Goal: Task Accomplishment & Management: Manage account settings

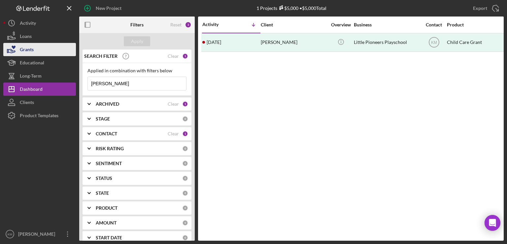
click at [48, 47] on button "Grants" at bounding box center [39, 49] width 73 height 13
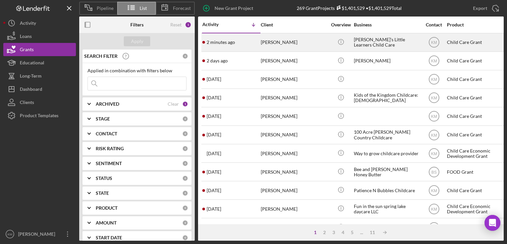
click at [212, 42] on time "2 minutes ago" at bounding box center [221, 42] width 28 height 5
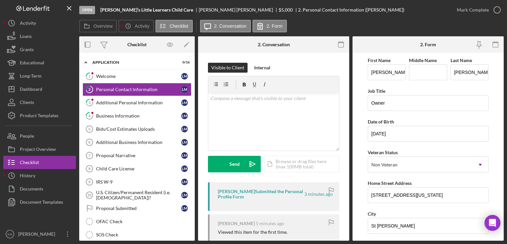
drag, startPoint x: 139, startPoint y: 103, endPoint x: 142, endPoint y: 1, distance: 101.7
click at [142, 1] on div "Open Leah's Little Learners Child Care Leah Mason $5,000 $5,000 2. Personal Con…" at bounding box center [291, 120] width 424 height 241
drag, startPoint x: 371, startPoint y: 195, endPoint x: 420, endPoint y: 196, distance: 49.2
click at [420, 196] on input "2033 Idaho Ave E" at bounding box center [428, 195] width 121 height 16
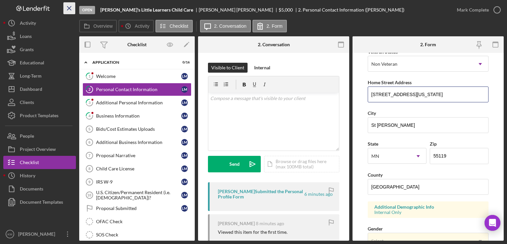
scroll to position [101, 0]
drag, startPoint x: 432, startPoint y: 154, endPoint x: 457, endPoint y: 152, distance: 24.5
click at [457, 152] on input "55119" at bounding box center [459, 156] width 59 height 16
click at [139, 114] on div "Business Information" at bounding box center [138, 115] width 85 height 5
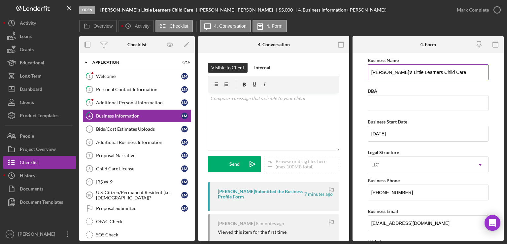
drag, startPoint x: 369, startPoint y: 72, endPoint x: 444, endPoint y: 67, distance: 74.8
click at [444, 67] on input "[PERSON_NAME]'s Little Learners Child Care" at bounding box center [428, 72] width 121 height 16
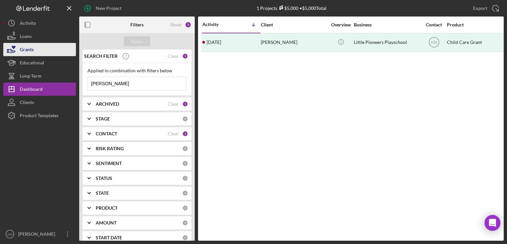
click at [41, 54] on button "Grants" at bounding box center [39, 49] width 73 height 13
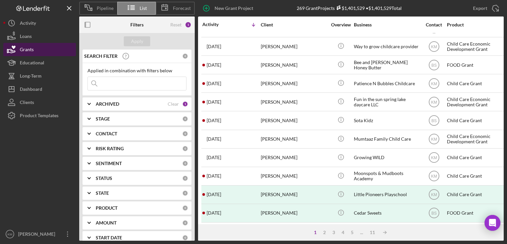
scroll to position [104, 0]
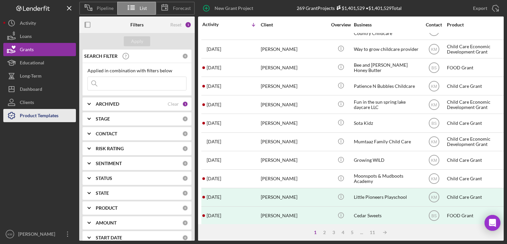
click at [50, 117] on div "Product Templates" at bounding box center [39, 116] width 39 height 15
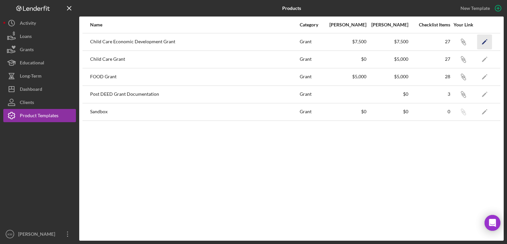
click at [488, 43] on icon "Icon/Edit" at bounding box center [484, 41] width 15 height 15
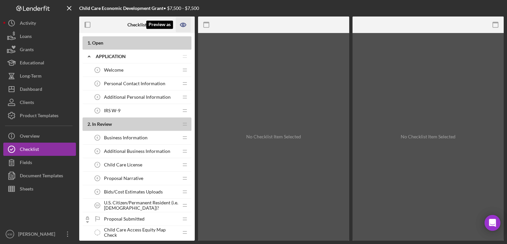
click at [181, 25] on icon "Preview as" at bounding box center [183, 24] width 15 height 15
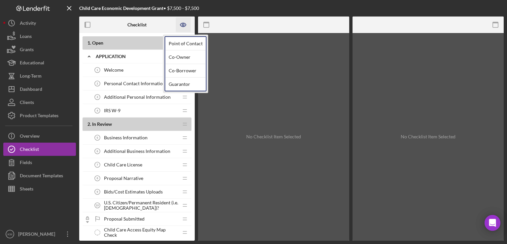
click at [92, 34] on div "1 . Open Icon/Expander Application Icon/Edit Icon/Drag Welcome 1 Welcome Icon/D…" at bounding box center [136, 137] width 115 height 208
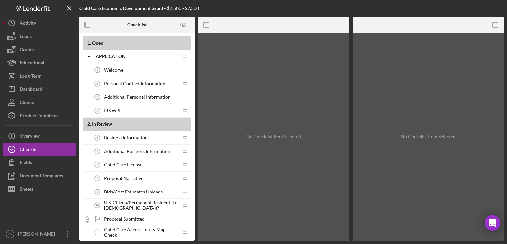
click at [114, 72] on span "Welcome" at bounding box center [113, 69] width 19 height 5
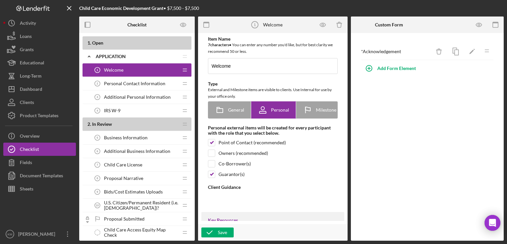
type textarea "<div>WomenVenture, in partnership with the [US_STATE] Department of Employment …"
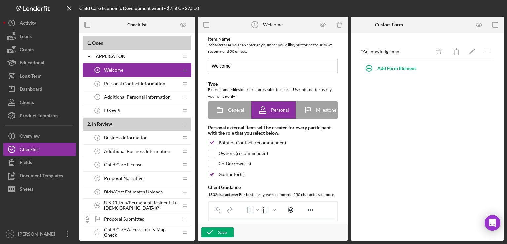
click at [114, 46] on div "1 . Open" at bounding box center [136, 43] width 109 height 14
click at [51, 148] on button "Checklist" at bounding box center [39, 149] width 73 height 13
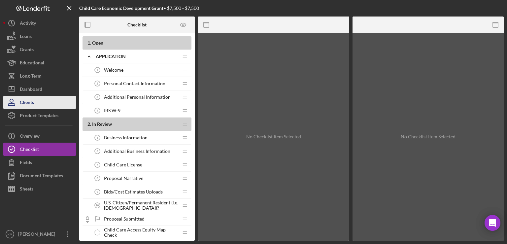
click at [38, 102] on button "Clients" at bounding box center [39, 102] width 73 height 13
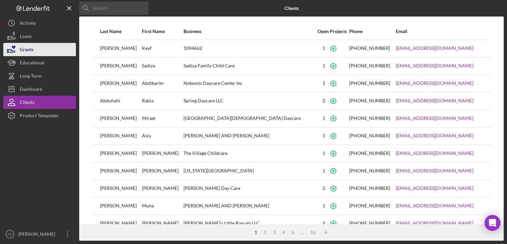
click at [52, 47] on button "Grants" at bounding box center [39, 49] width 73 height 13
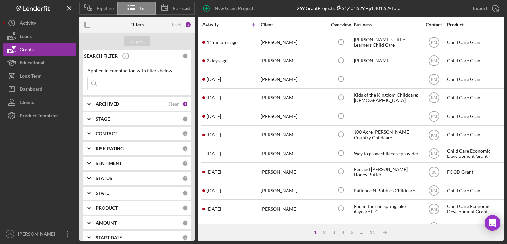
click at [119, 86] on input at bounding box center [137, 83] width 98 height 13
type input "[PERSON_NAME]"
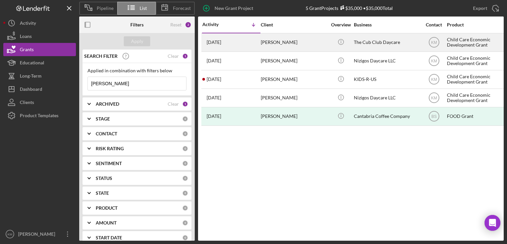
click at [268, 45] on div "[PERSON_NAME]" at bounding box center [294, 42] width 66 height 17
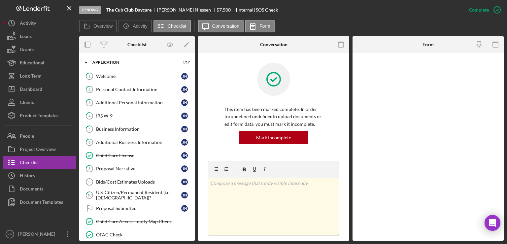
scroll to position [87, 0]
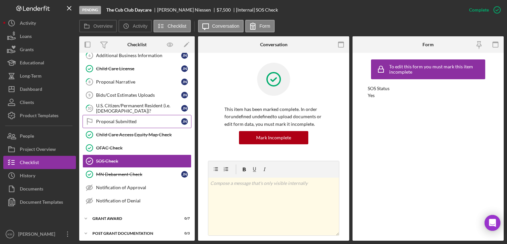
click at [129, 119] on div "Proposal Submitted" at bounding box center [138, 121] width 85 height 5
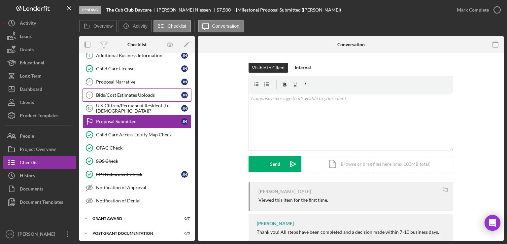
click at [145, 90] on link "Bids/Cost Estimates Uploads 9 Bids/Cost Estimates Uploads J N" at bounding box center [136, 94] width 109 height 13
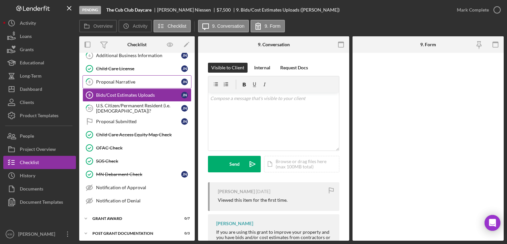
click at [118, 79] on div "Proposal Narrative" at bounding box center [138, 81] width 85 height 5
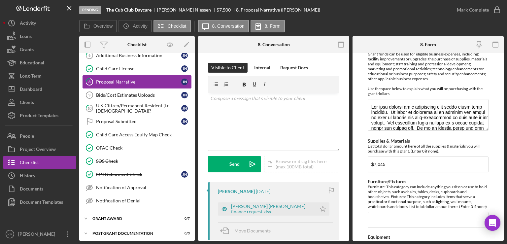
scroll to position [181, 0]
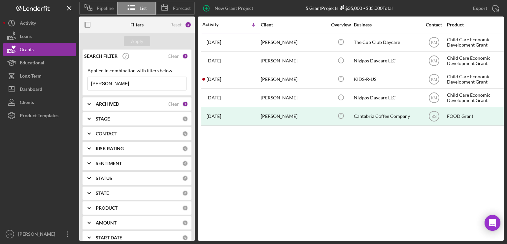
click at [148, 85] on input "[PERSON_NAME]" at bounding box center [137, 83] width 98 height 13
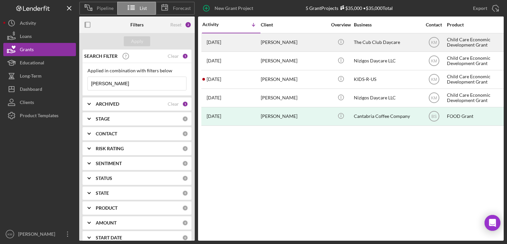
click at [289, 46] on div "[PERSON_NAME]" at bounding box center [294, 42] width 66 height 17
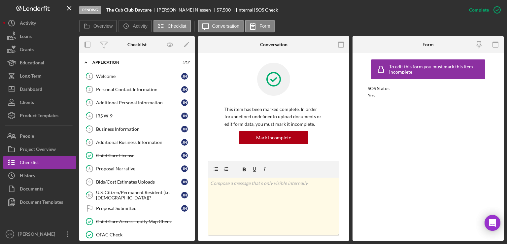
scroll to position [87, 0]
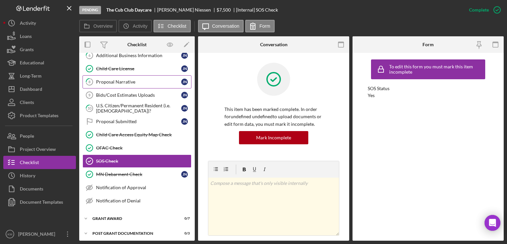
click at [158, 85] on link "8 Proposal Narrative J N" at bounding box center [136, 81] width 109 height 13
click at [114, 77] on link "8 Proposal Narrative J N" at bounding box center [136, 81] width 109 height 13
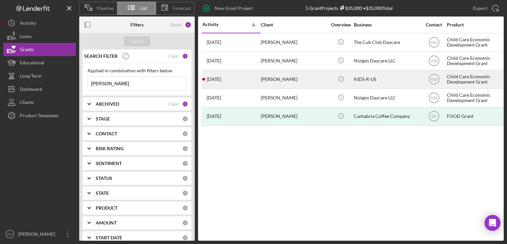
click at [261, 80] on div "[PERSON_NAME]" at bounding box center [294, 79] width 66 height 17
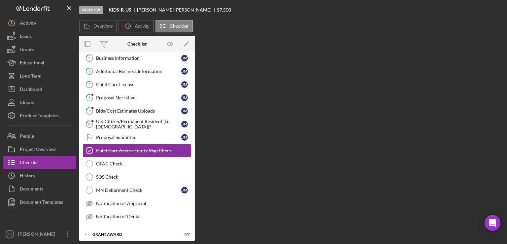
scroll to position [73, 0]
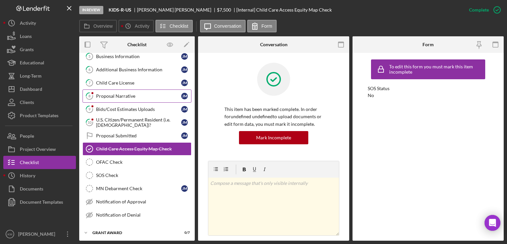
click at [134, 93] on div "Proposal Narrative" at bounding box center [138, 95] width 85 height 5
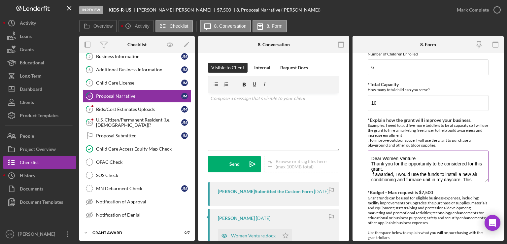
scroll to position [53, 0]
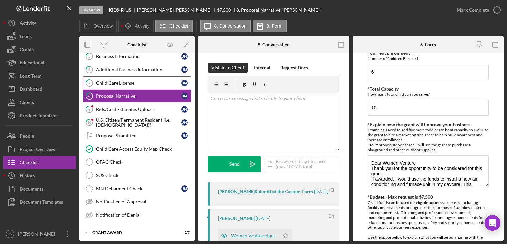
click at [133, 84] on link "7 Child Care License [PERSON_NAME]" at bounding box center [136, 82] width 109 height 13
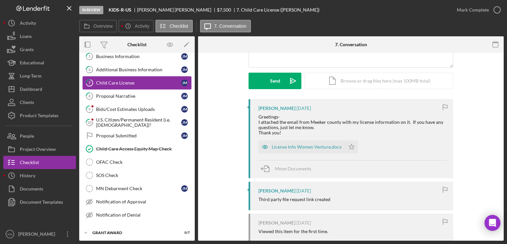
scroll to position [84, 0]
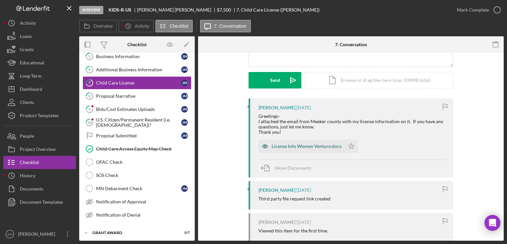
click at [331, 145] on div "License Info Women Venture.docx" at bounding box center [307, 146] width 70 height 5
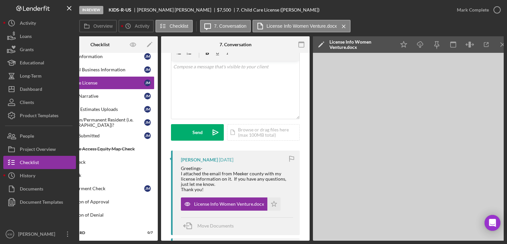
scroll to position [31, 0]
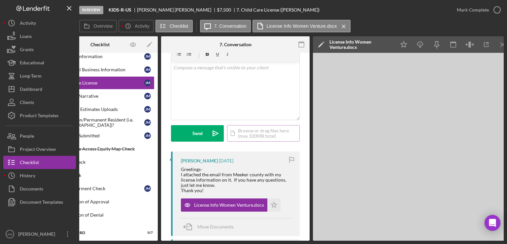
click at [244, 136] on div "Icon/Document Browse or drag files here (max 100MB total) Tap to choose files o…" at bounding box center [263, 133] width 73 height 16
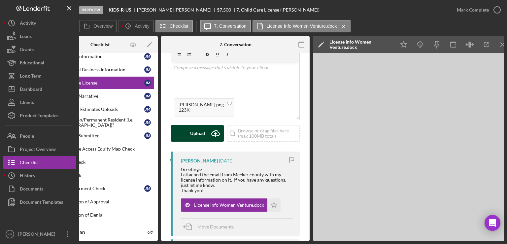
click at [207, 133] on button "Upload Icon/Upload" at bounding box center [197, 133] width 53 height 16
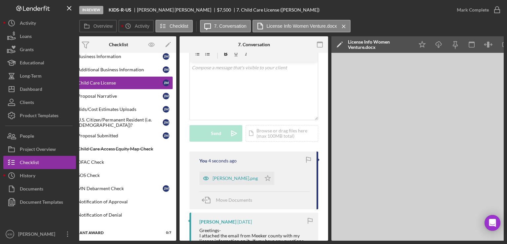
scroll to position [0, 0]
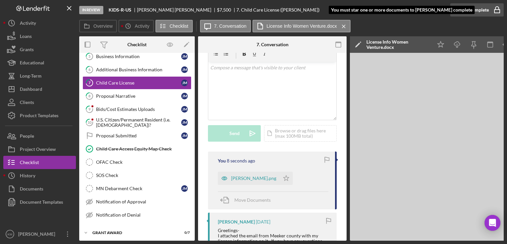
click at [498, 7] on icon "button" at bounding box center [497, 10] width 16 height 16
click at [490, 8] on icon "button" at bounding box center [497, 10] width 16 height 16
click at [440, 45] on icon "Icon/Star" at bounding box center [440, 44] width 15 height 15
click at [496, 10] on polyline "button" at bounding box center [497, 10] width 3 height 2
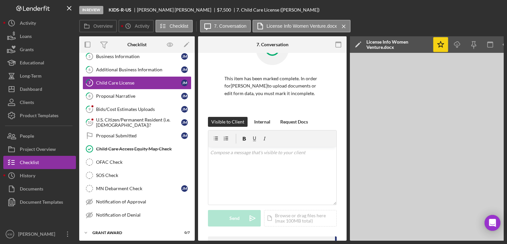
scroll to position [129, 0]
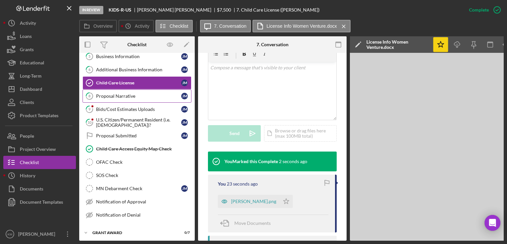
click at [138, 95] on div "Proposal Narrative" at bounding box center [138, 95] width 85 height 5
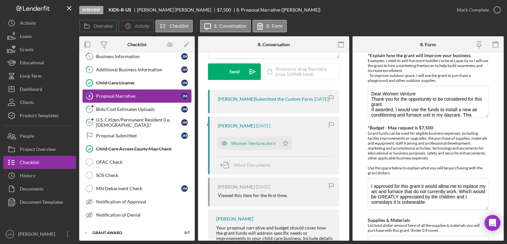
scroll to position [93, 0]
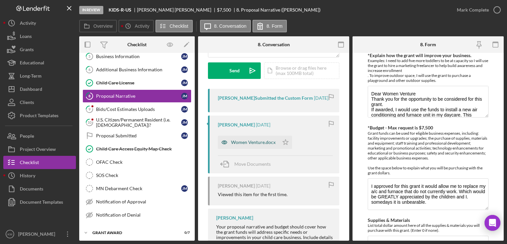
click at [265, 145] on div "Women Venture.docx" at bounding box center [253, 142] width 45 height 5
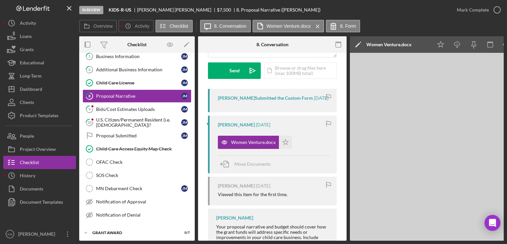
click at [282, 101] on div "[PERSON_NAME] Submitted the Custom Form" at bounding box center [265, 97] width 95 height 5
click at [295, 101] on div "[PERSON_NAME] Submitted the Custom Form" at bounding box center [265, 97] width 95 height 5
click at [278, 101] on div "[PERSON_NAME] Submitted the Custom Form" at bounding box center [265, 97] width 95 height 5
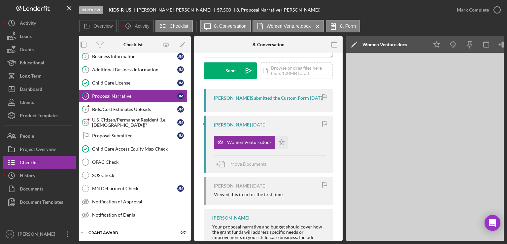
scroll to position [0, 0]
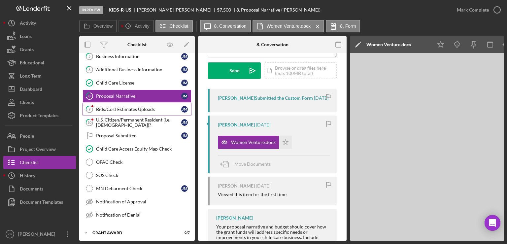
click at [131, 107] on div "Bids/Cost Estimates Uploads" at bounding box center [138, 109] width 85 height 5
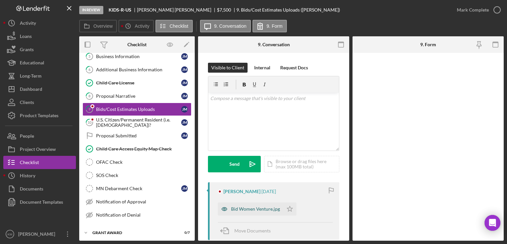
click at [270, 211] on div "Bid Women Venture.jpg" at bounding box center [255, 208] width 49 height 5
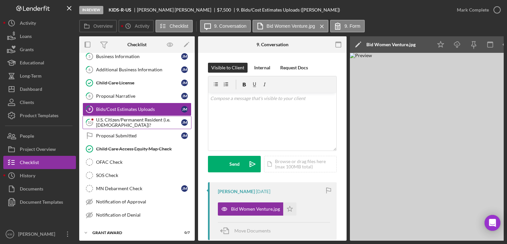
click at [131, 120] on div "U.S. Citizen/Permanent Resident (i.e. [DEMOGRAPHIC_DATA])?" at bounding box center [138, 122] width 85 height 11
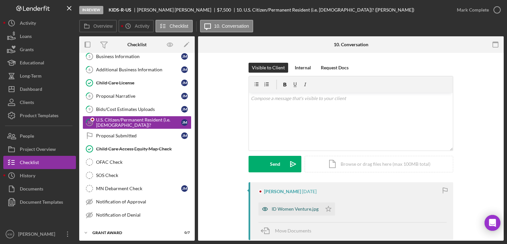
click at [295, 204] on div "ID Women Venture.jpg" at bounding box center [289, 208] width 63 height 13
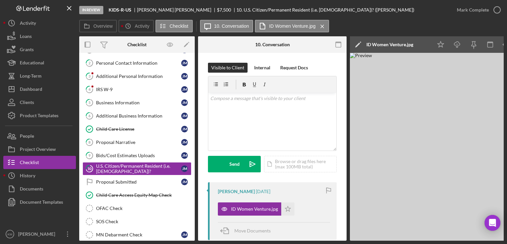
scroll to position [27, 0]
click at [138, 92] on link "4 IRS W-9 [PERSON_NAME]" at bounding box center [136, 88] width 109 height 13
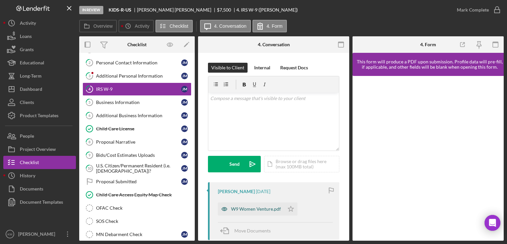
click at [268, 211] on div "W9 Women Venture.pdf" at bounding box center [251, 208] width 66 height 13
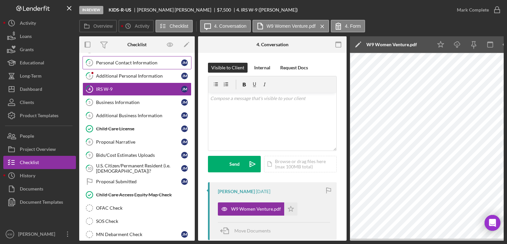
click at [146, 64] on div "Personal Contact Information" at bounding box center [138, 62] width 85 height 5
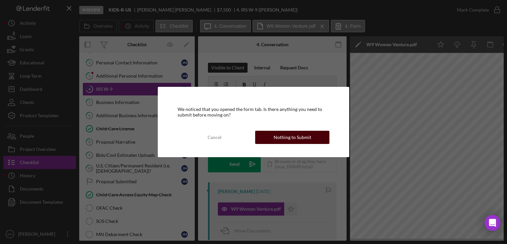
click at [284, 135] on div "Nothing to Submit" at bounding box center [293, 137] width 38 height 13
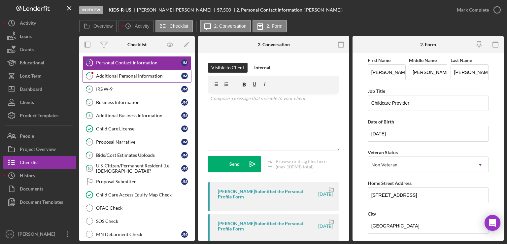
click at [134, 79] on link "3 Additional Personal Information [PERSON_NAME]" at bounding box center [136, 75] width 109 height 13
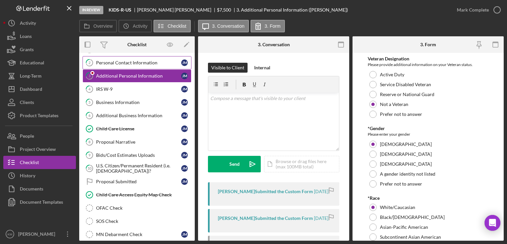
click at [137, 64] on div "Personal Contact Information" at bounding box center [138, 62] width 85 height 5
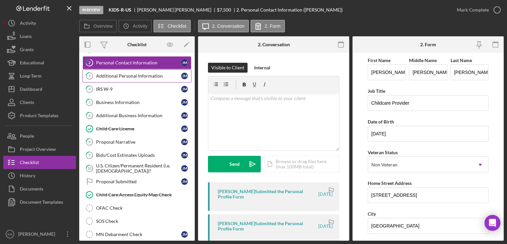
click at [145, 74] on div "Additional Personal Information" at bounding box center [138, 75] width 85 height 5
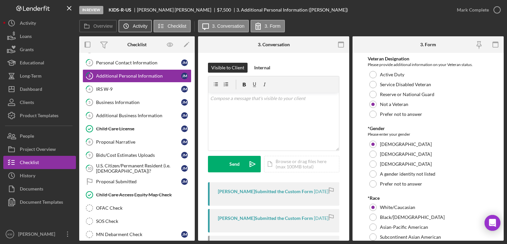
click at [122, 22] on icon "Icon/History" at bounding box center [125, 25] width 13 height 13
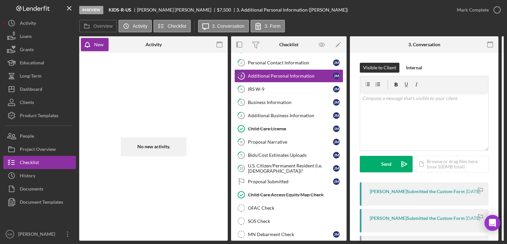
click at [506, 218] on div "In Review KIDS-R-US [PERSON_NAME] $7,500 $7,500 3. Additional Personal Informat…" at bounding box center [253, 122] width 507 height 244
click at [151, 8] on div "[PERSON_NAME]" at bounding box center [177, 9] width 80 height 5
click at [52, 170] on button "Icon/History History" at bounding box center [39, 175] width 73 height 13
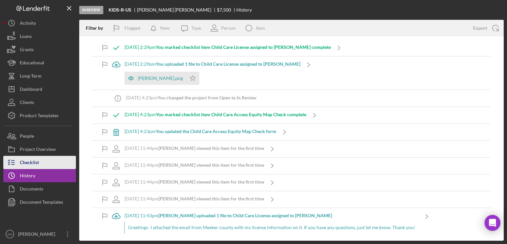
click at [49, 166] on button "Checklist" at bounding box center [39, 162] width 73 height 13
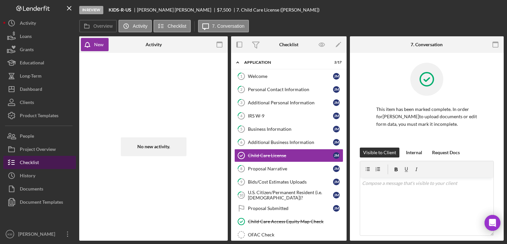
scroll to position [7, 0]
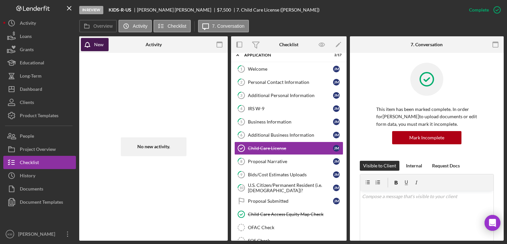
click at [97, 49] on div "New" at bounding box center [99, 44] width 10 height 13
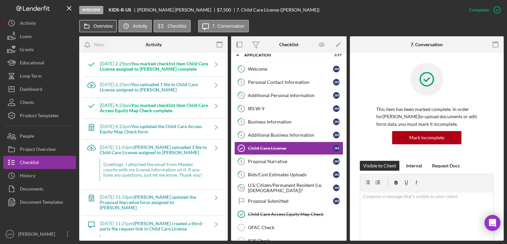
click at [100, 32] on button "Overview" at bounding box center [98, 26] width 38 height 13
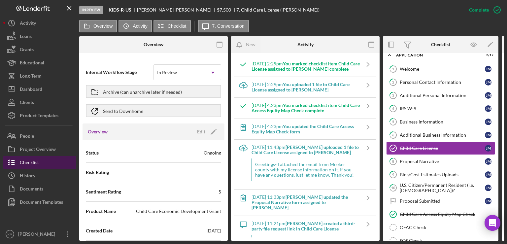
click at [54, 164] on button "Checklist" at bounding box center [39, 162] width 73 height 13
click at [50, 163] on button "Checklist" at bounding box center [39, 162] width 73 height 13
click at [145, 26] on label "Activity" at bounding box center [140, 25] width 15 height 5
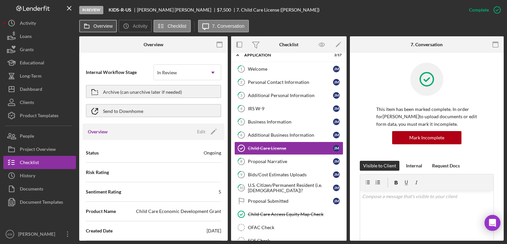
click at [104, 30] on button "Overview" at bounding box center [98, 26] width 38 height 13
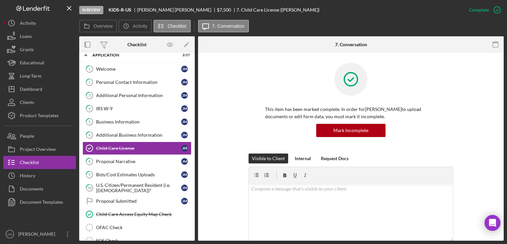
click at [197, 78] on div "Overview Internal Workflow Stage In Review Icon/Dropdown Arrow Archive (can una…" at bounding box center [291, 138] width 424 height 204
click at [145, 72] on link "1 Welcome [PERSON_NAME]" at bounding box center [136, 68] width 109 height 13
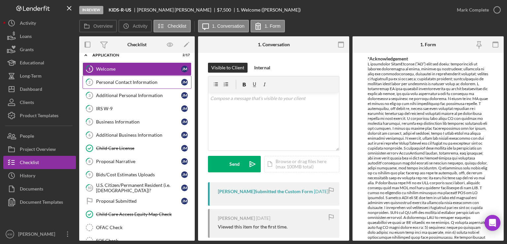
click at [145, 78] on link "2 Personal Contact Information [PERSON_NAME]" at bounding box center [136, 82] width 109 height 13
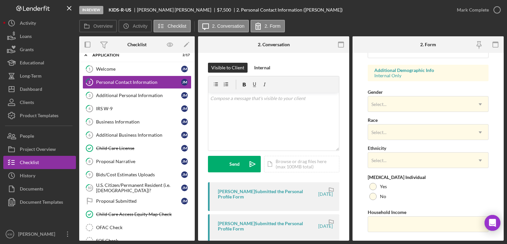
scroll to position [242, 0]
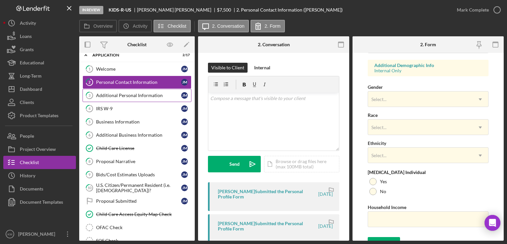
click at [121, 94] on div "Additional Personal Information" at bounding box center [138, 95] width 85 height 5
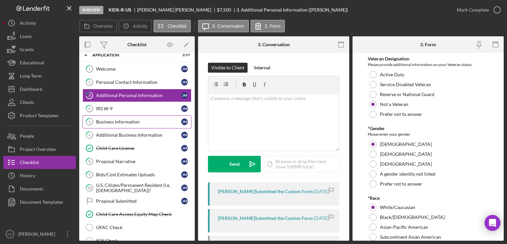
click at [140, 124] on link "5 Business Information [PERSON_NAME]" at bounding box center [136, 121] width 109 height 13
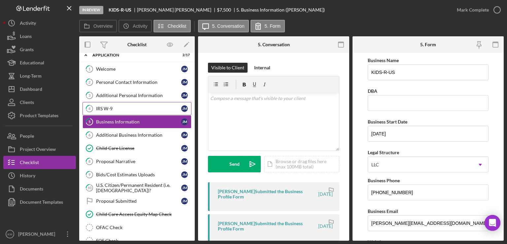
click at [153, 111] on div "IRS W-9" at bounding box center [138, 108] width 85 height 5
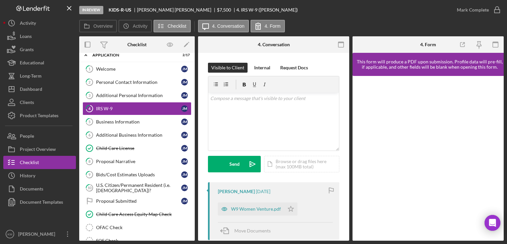
click at [271, 215] on div "[PERSON_NAME] [DATE] W9 Women Venture.pdf Icon/Star Move Documents" at bounding box center [273, 211] width 131 height 58
click at [266, 206] on div "W9 Women Venture.pdf" at bounding box center [256, 208] width 50 height 5
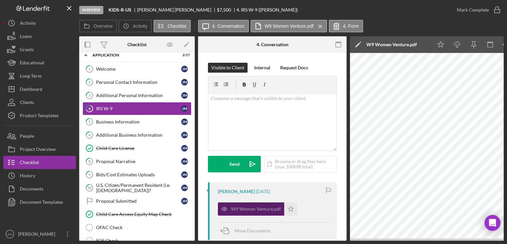
click at [266, 206] on div "W9 Women Venture.pdf" at bounding box center [256, 208] width 50 height 5
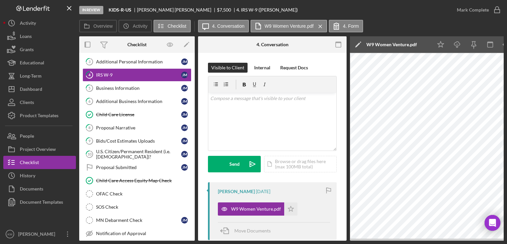
scroll to position [53, 0]
